Goal: Find specific page/section: Find specific page/section

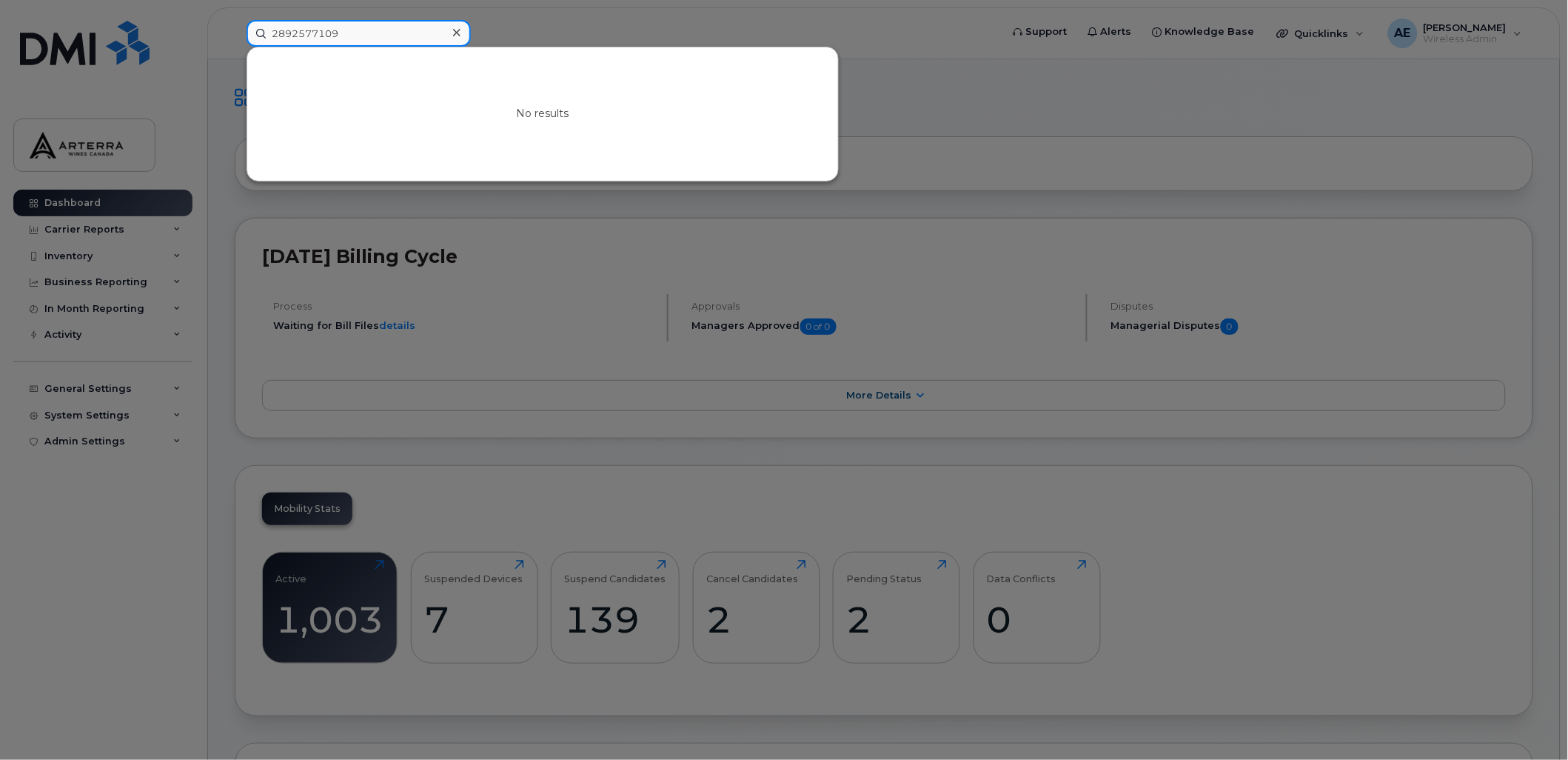
click at [407, 33] on input "2892577109" at bounding box center [359, 34] width 224 height 27
click at [406, 32] on input "2892577109" at bounding box center [359, 34] width 224 height 27
paste input "9054014615"
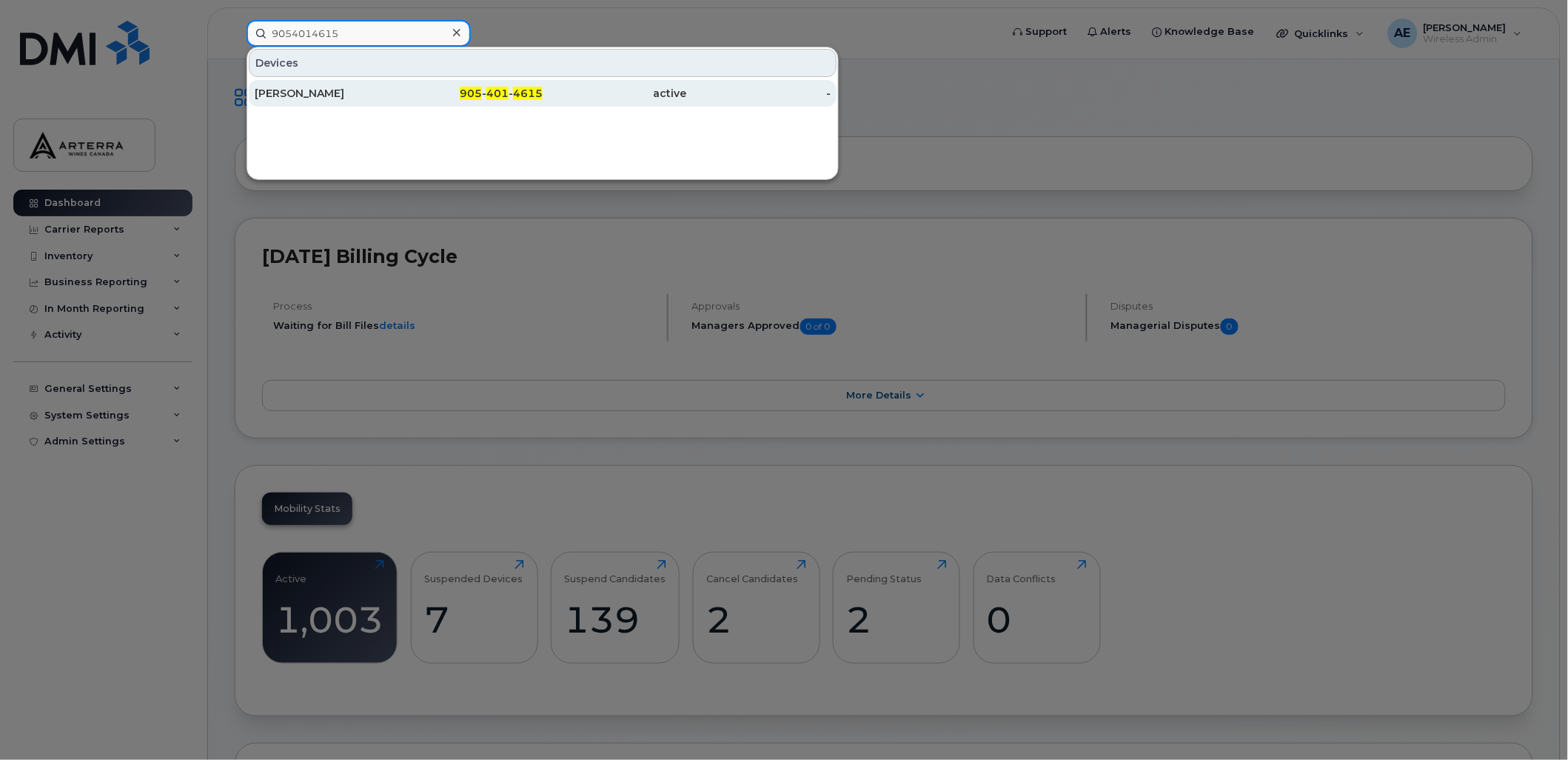
type input "9054014615"
click at [329, 90] on div "[PERSON_NAME]" at bounding box center [326, 93] width 144 height 15
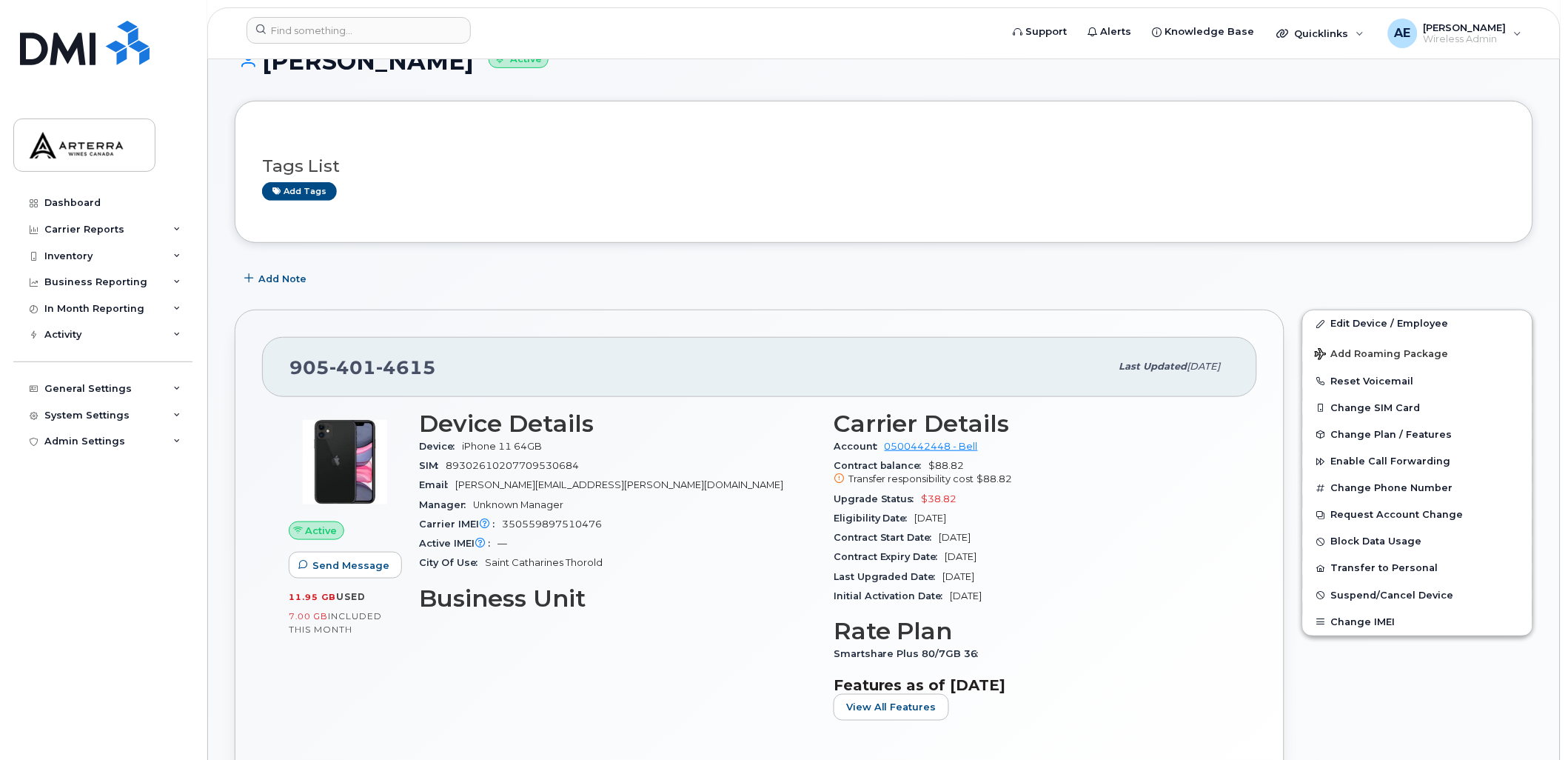
scroll to position [164, 0]
click at [62, 203] on div "Dashboard" at bounding box center [72, 203] width 56 height 12
